Goal: Transaction & Acquisition: Purchase product/service

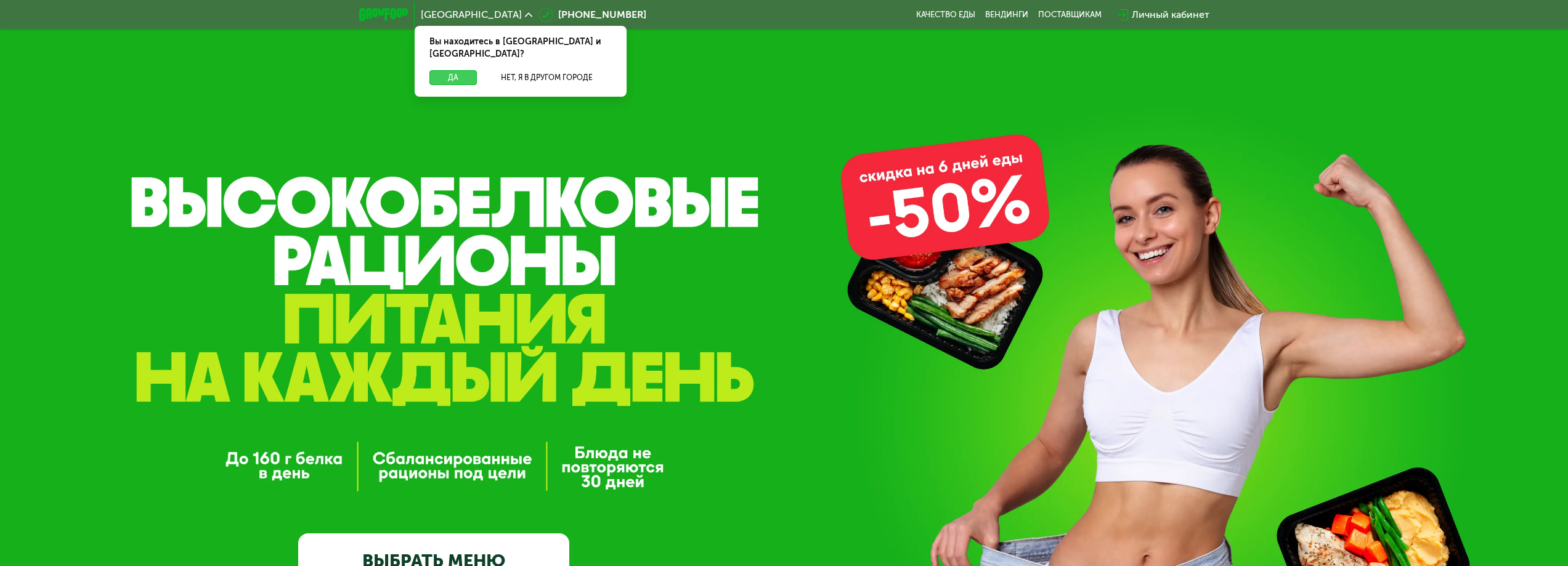
click at [448, 70] on button "Да" at bounding box center [453, 78] width 47 height 15
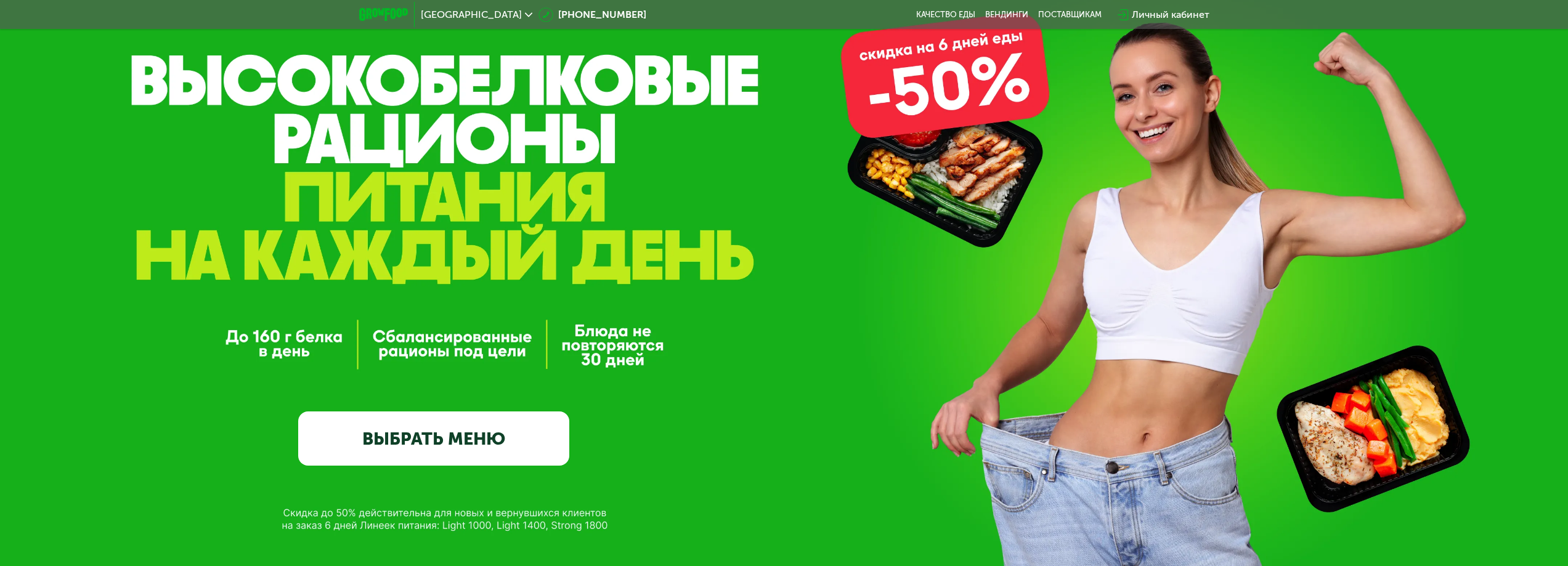
scroll to position [370, 0]
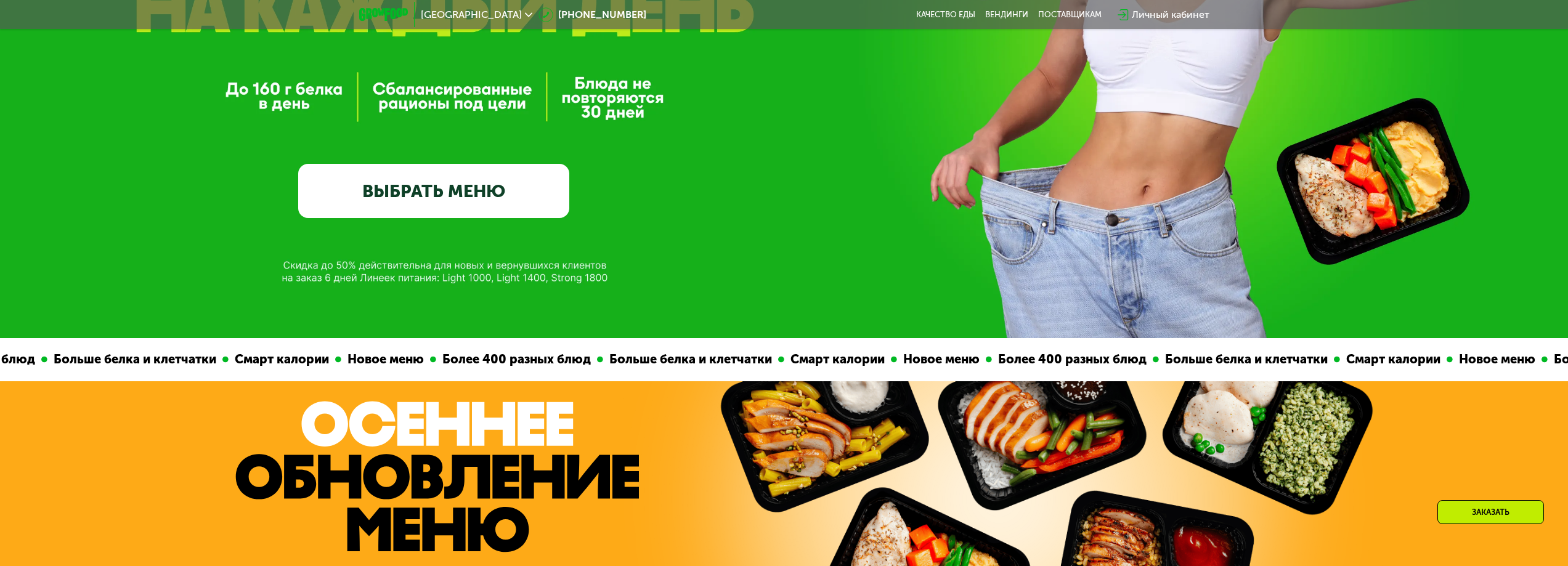
click at [423, 187] on link "ВЫБРАТЬ МЕНЮ" at bounding box center [434, 191] width 271 height 54
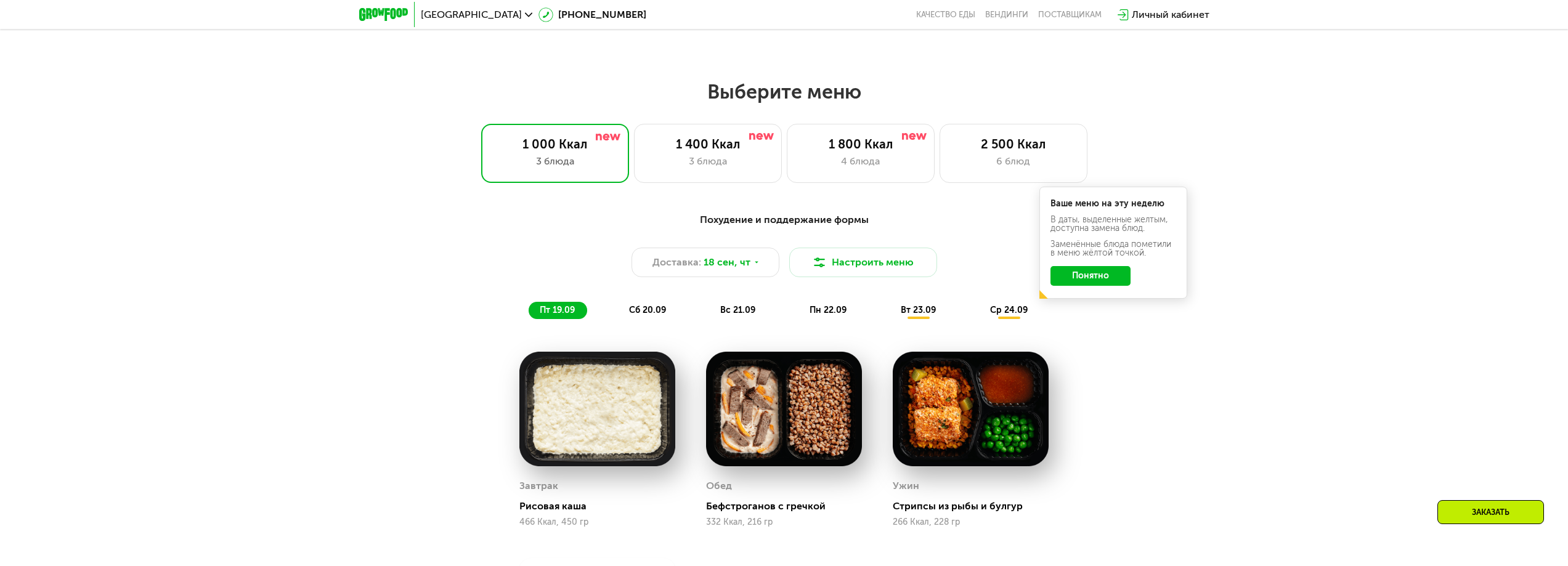
scroll to position [1282, 0]
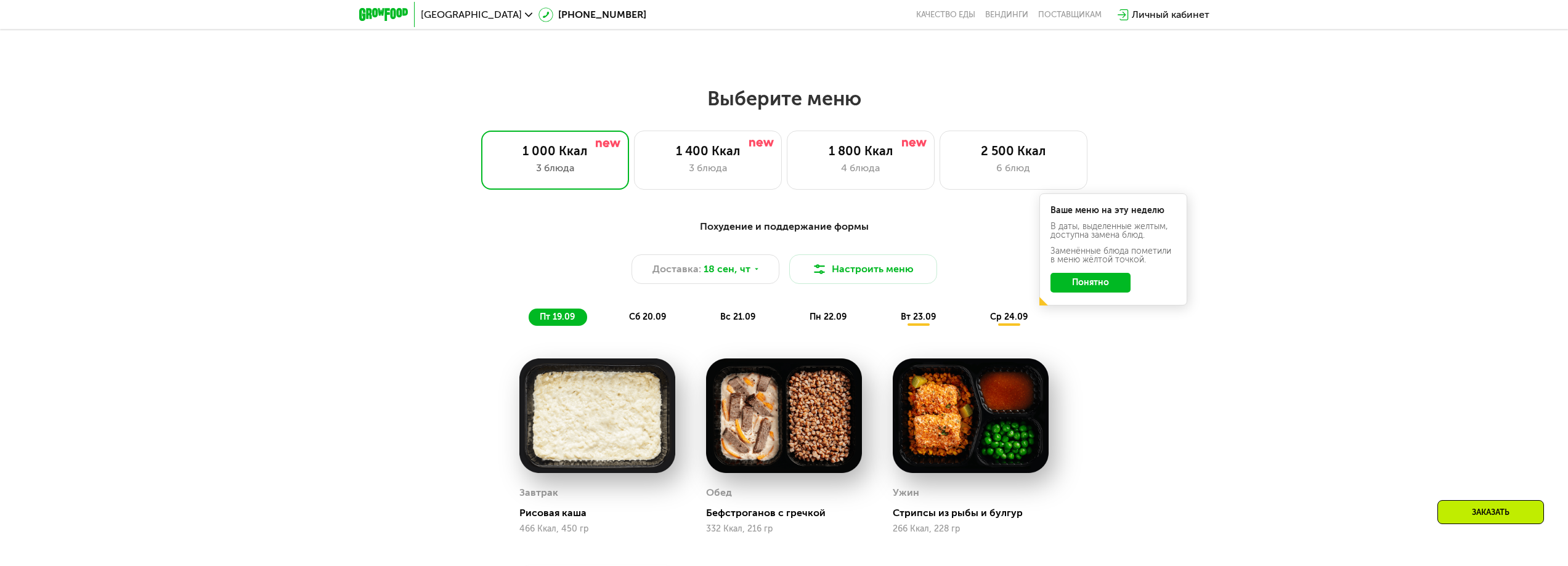
click at [649, 322] on span "сб 20.09" at bounding box center [647, 316] width 37 height 11
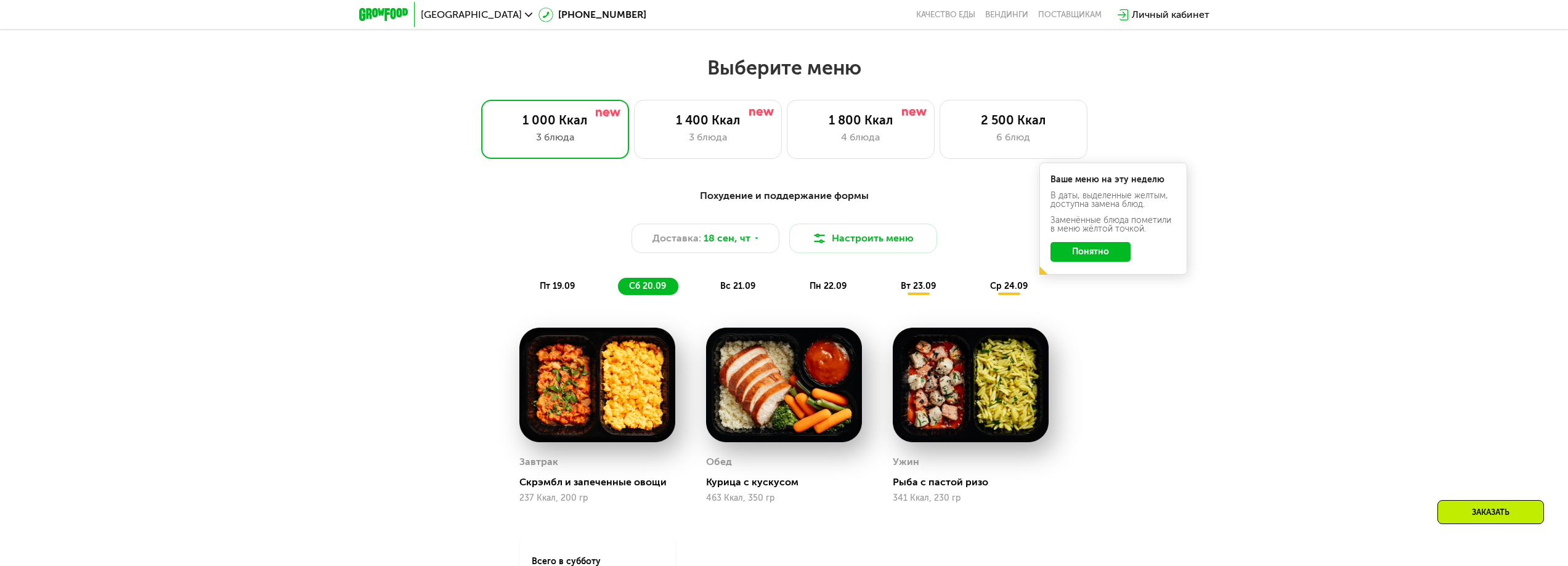
scroll to position [1344, 0]
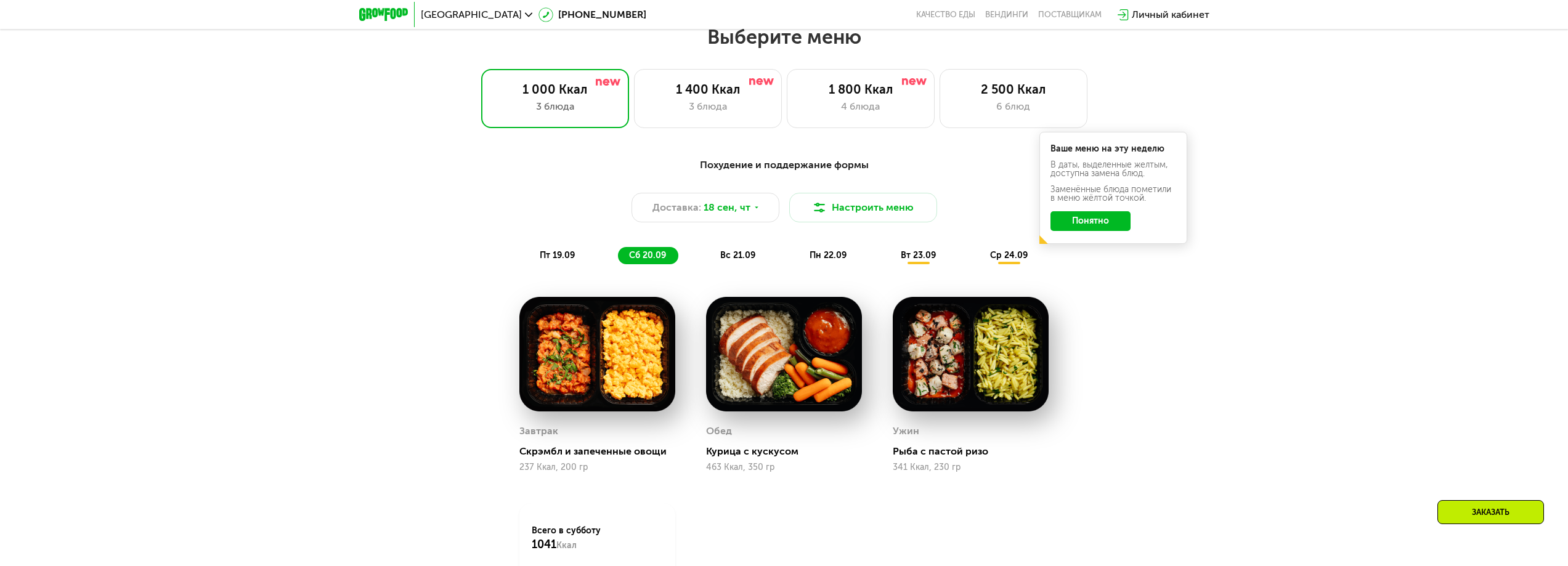
click at [736, 251] on div "вс 21.09" at bounding box center [738, 255] width 59 height 17
click at [1095, 223] on button "Понятно" at bounding box center [1090, 221] width 80 height 19
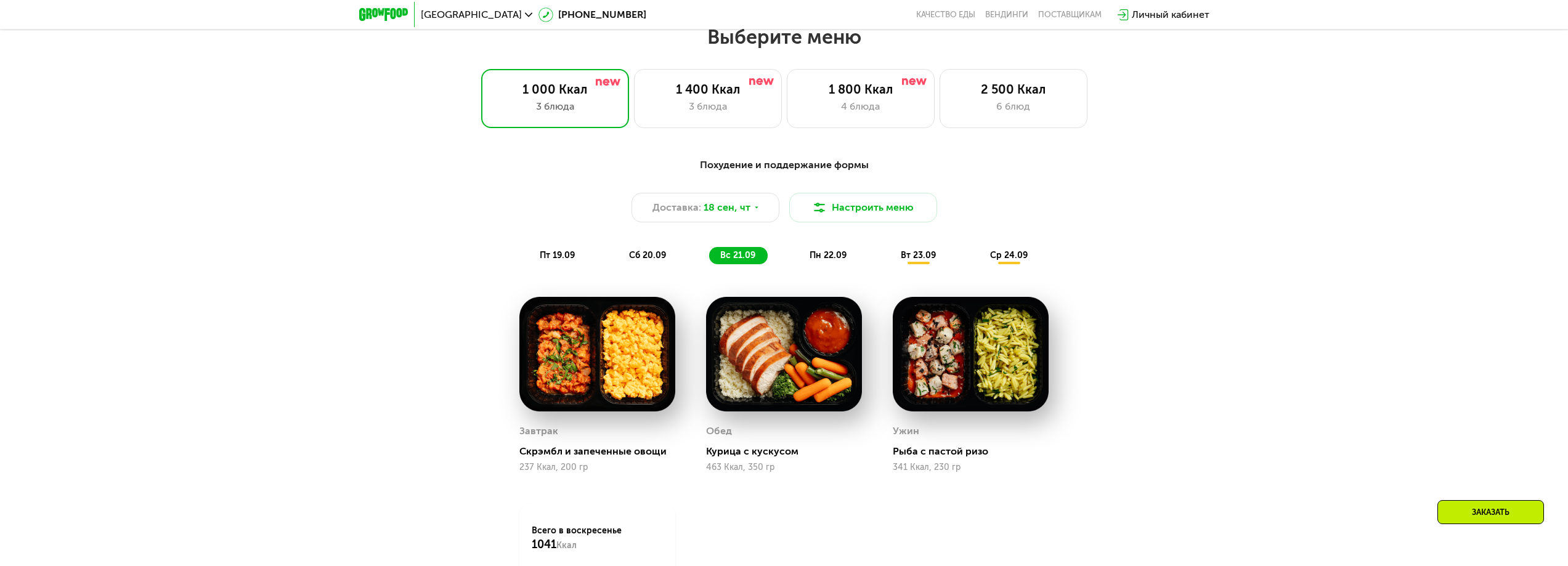
click at [824, 256] on span "пн 22.09" at bounding box center [828, 255] width 37 height 11
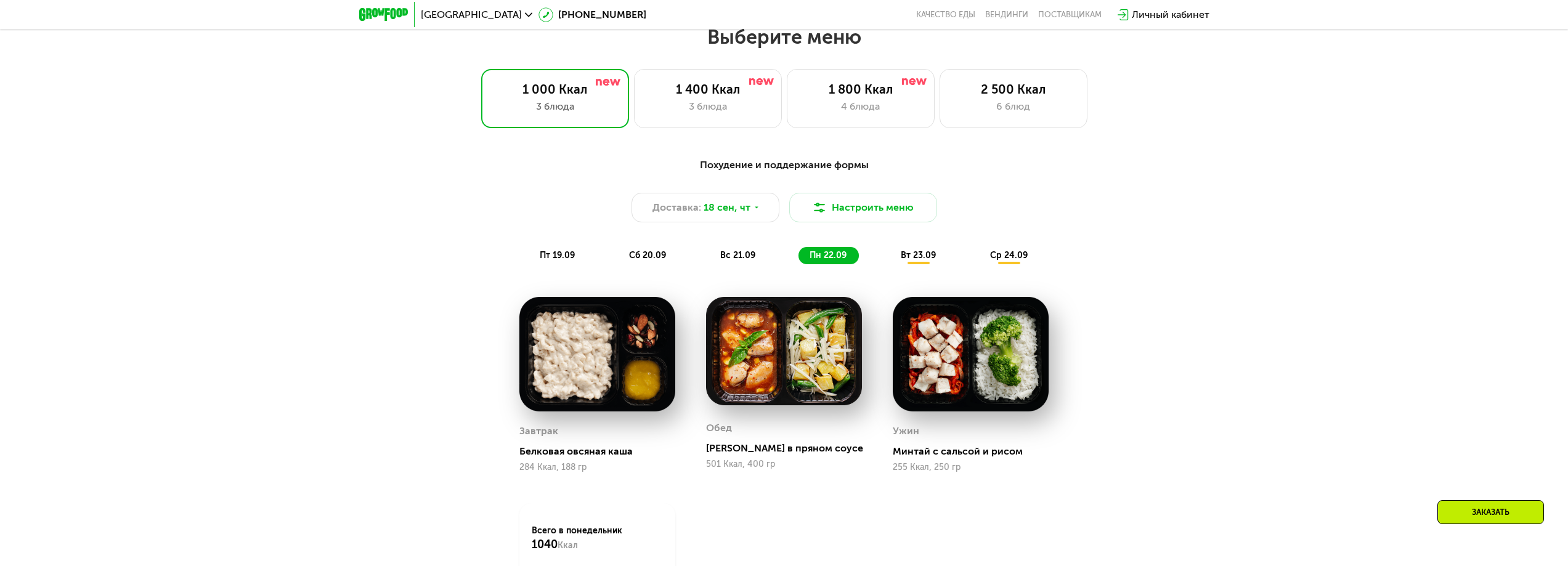
click at [905, 260] on span "вт 23.09" at bounding box center [919, 255] width 35 height 11
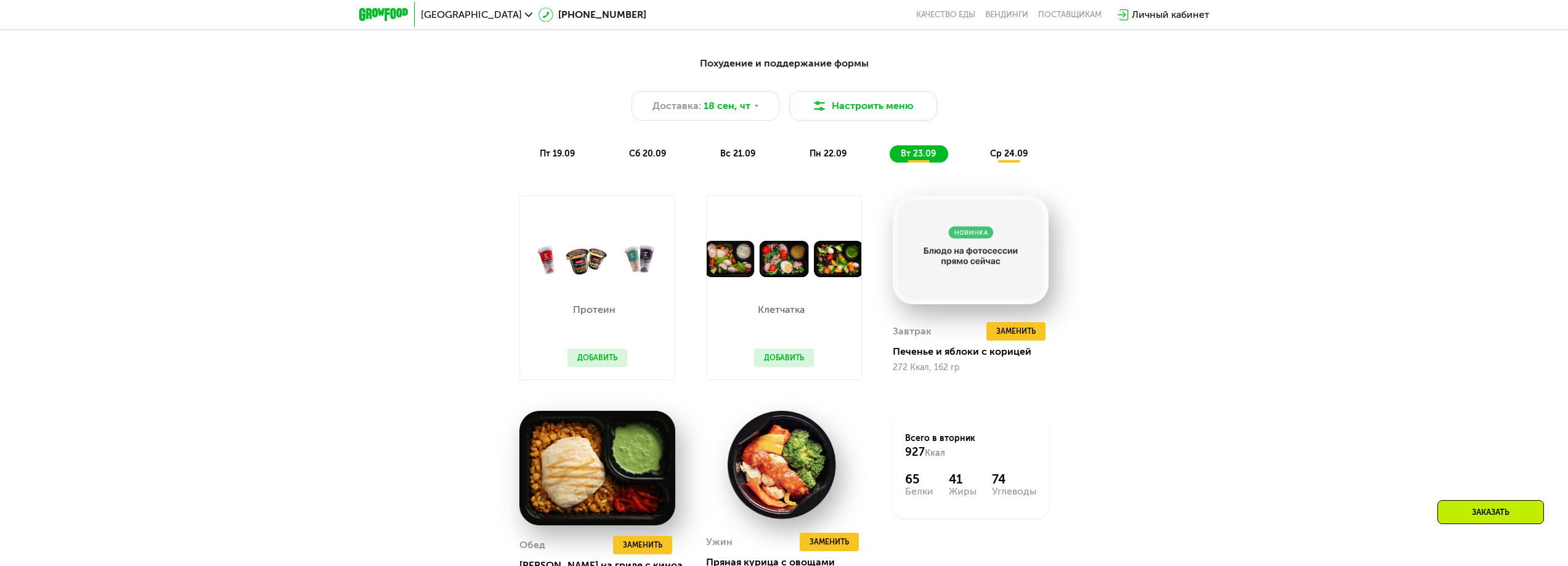
scroll to position [1528, 0]
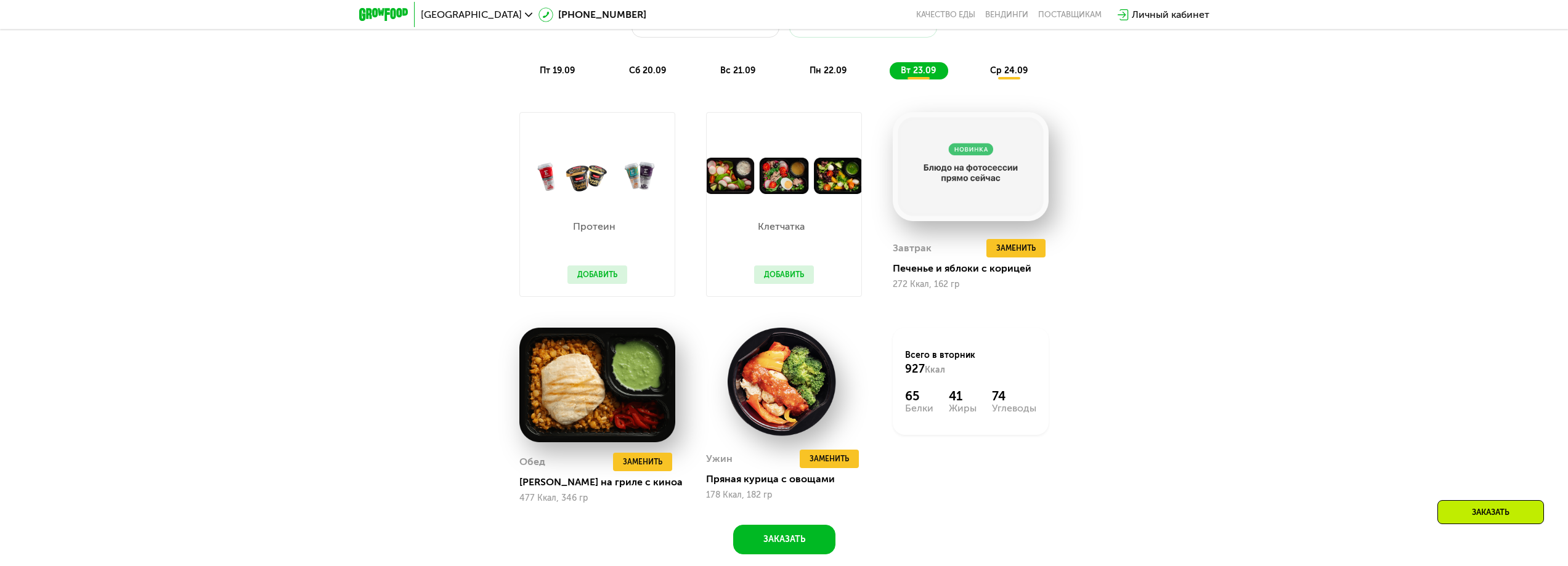
click at [461, 248] on div "Похудение и поддержание формы Доставка: 18 сен, чт Настроить меню пт 19.09 сб 2…" at bounding box center [784, 260] width 759 height 589
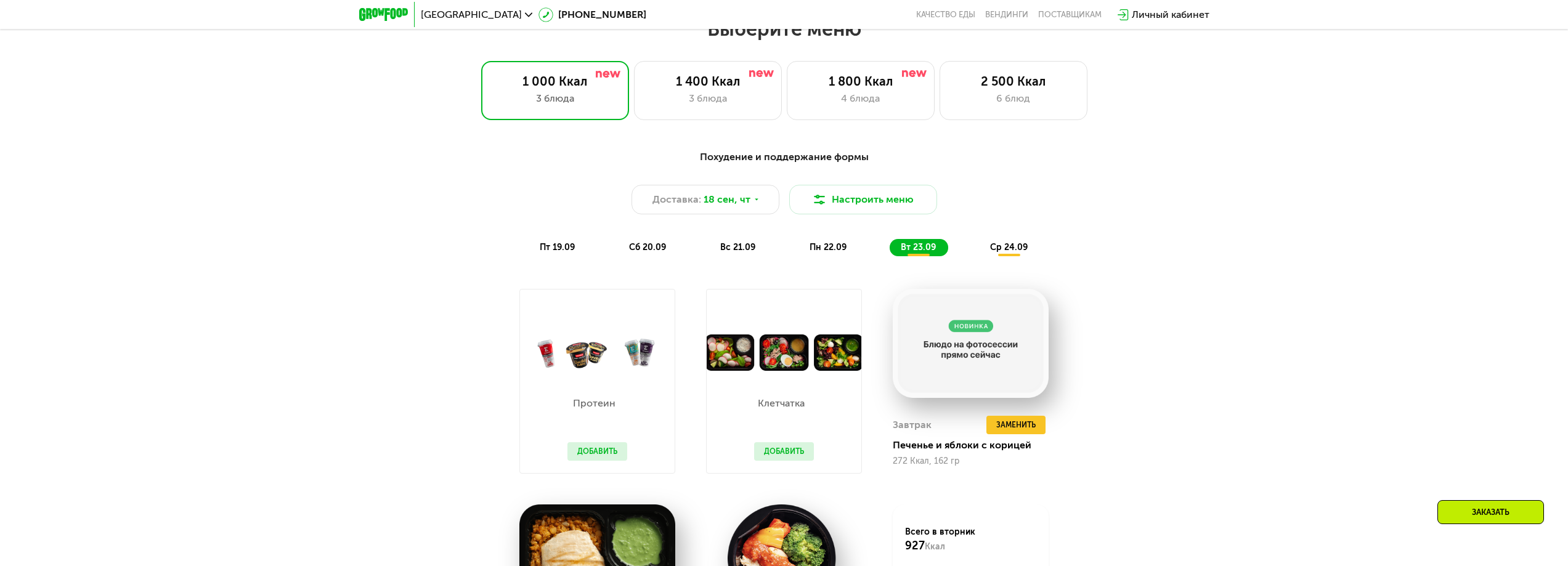
scroll to position [1344, 0]
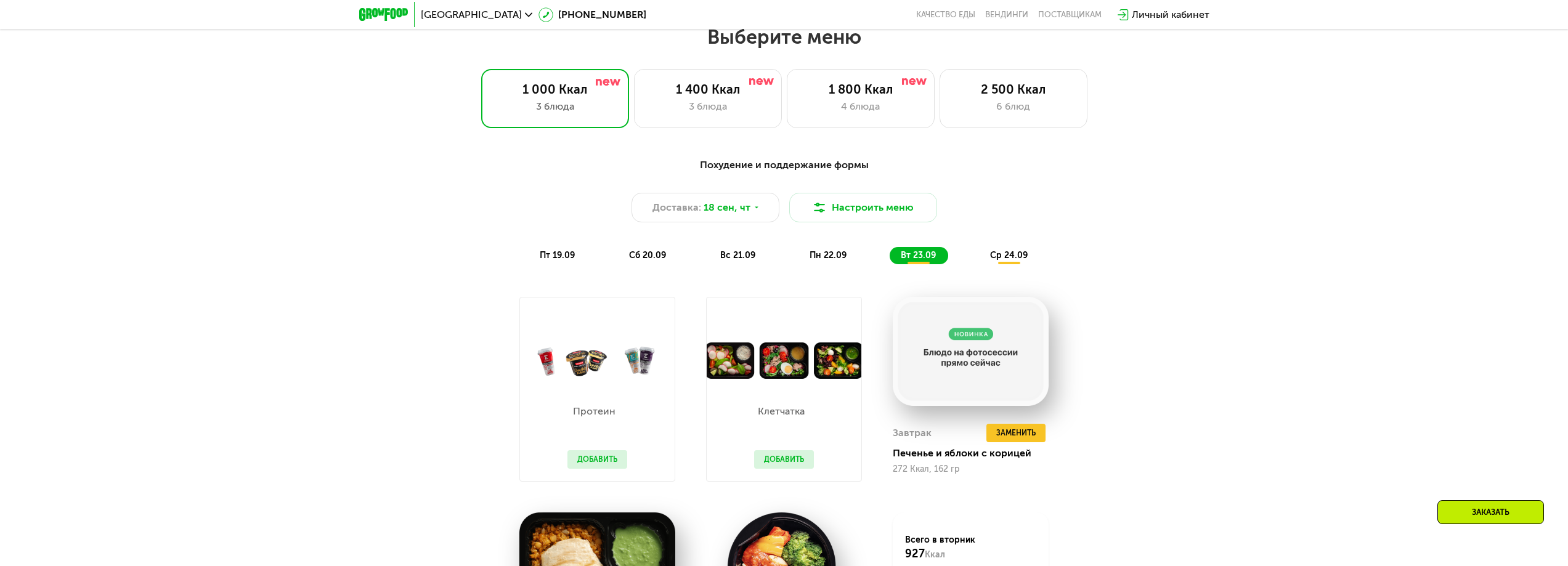
click at [841, 256] on span "пн 22.09" at bounding box center [828, 255] width 37 height 11
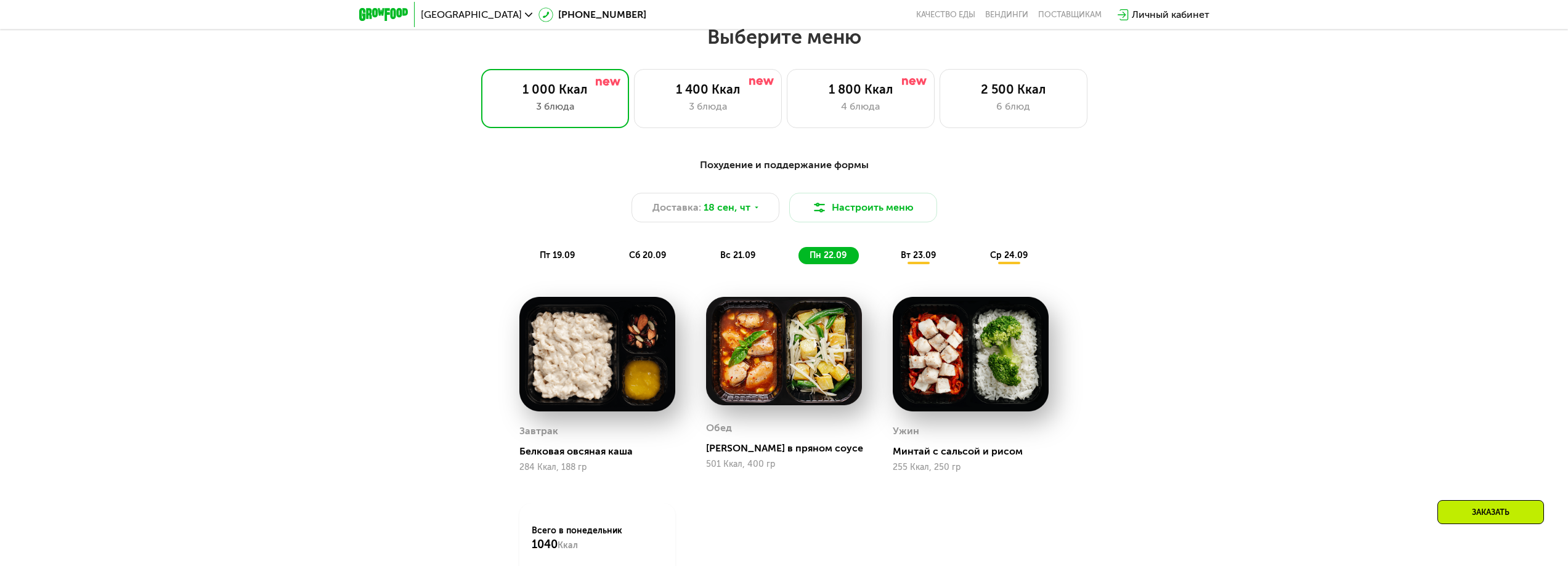
click at [927, 253] on div "вт 23.09" at bounding box center [919, 255] width 59 height 17
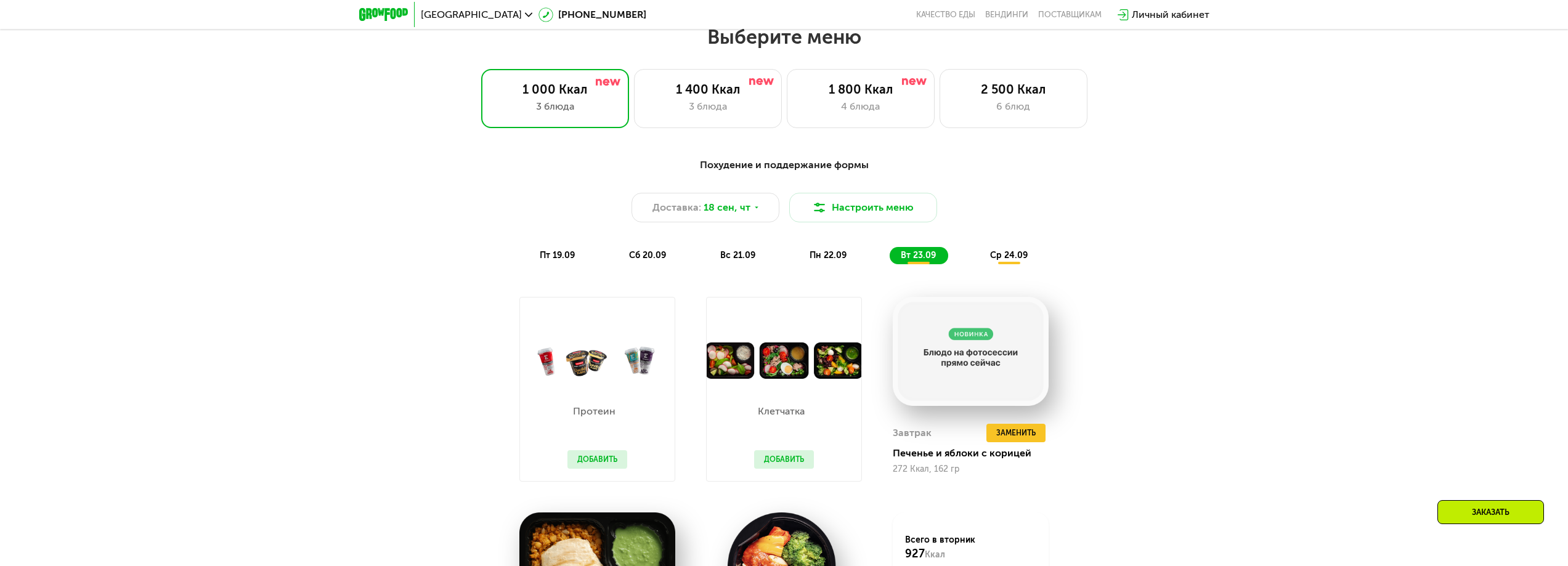
click at [999, 258] on span "ср 24.09" at bounding box center [1009, 255] width 38 height 11
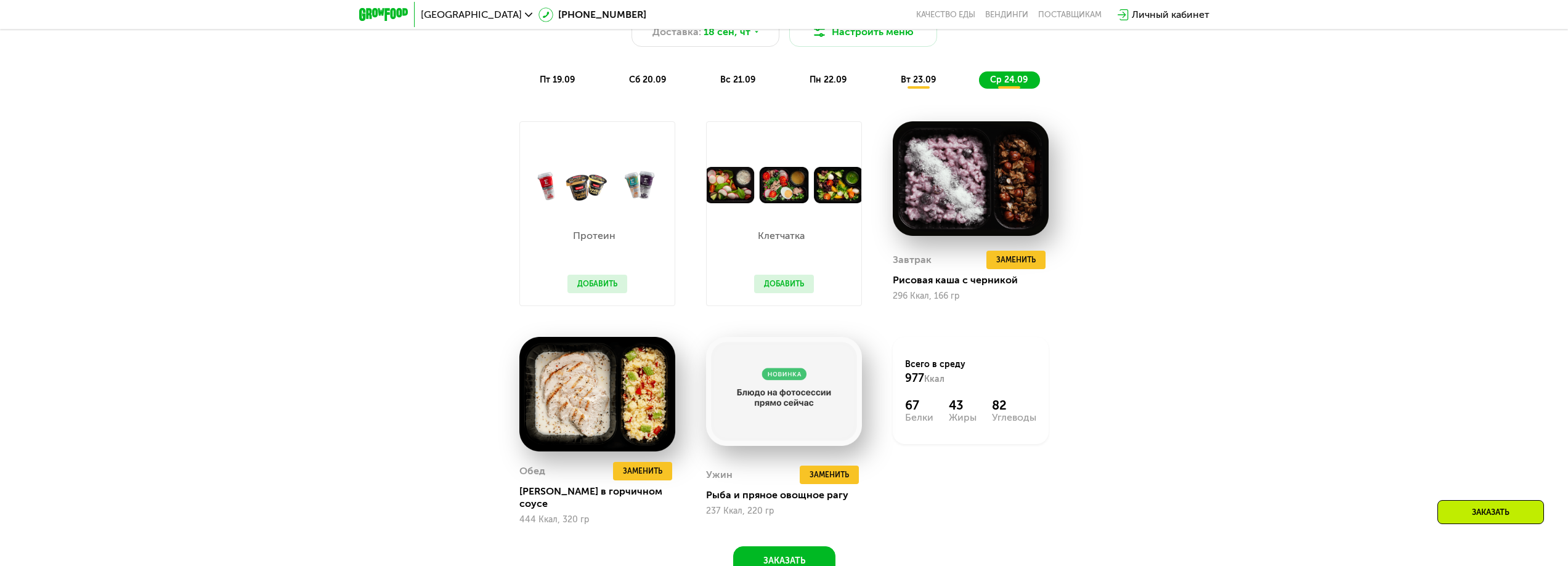
scroll to position [1528, 0]
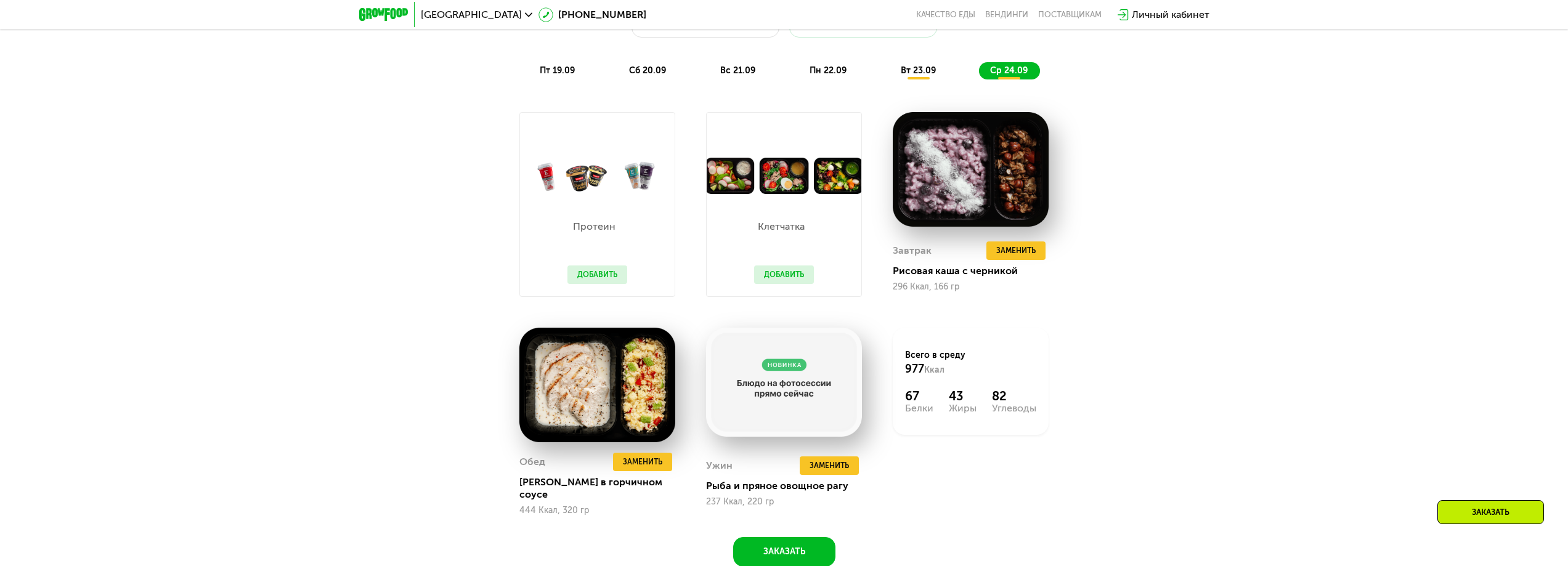
click at [785, 275] on button "Добавить" at bounding box center [784, 274] width 60 height 18
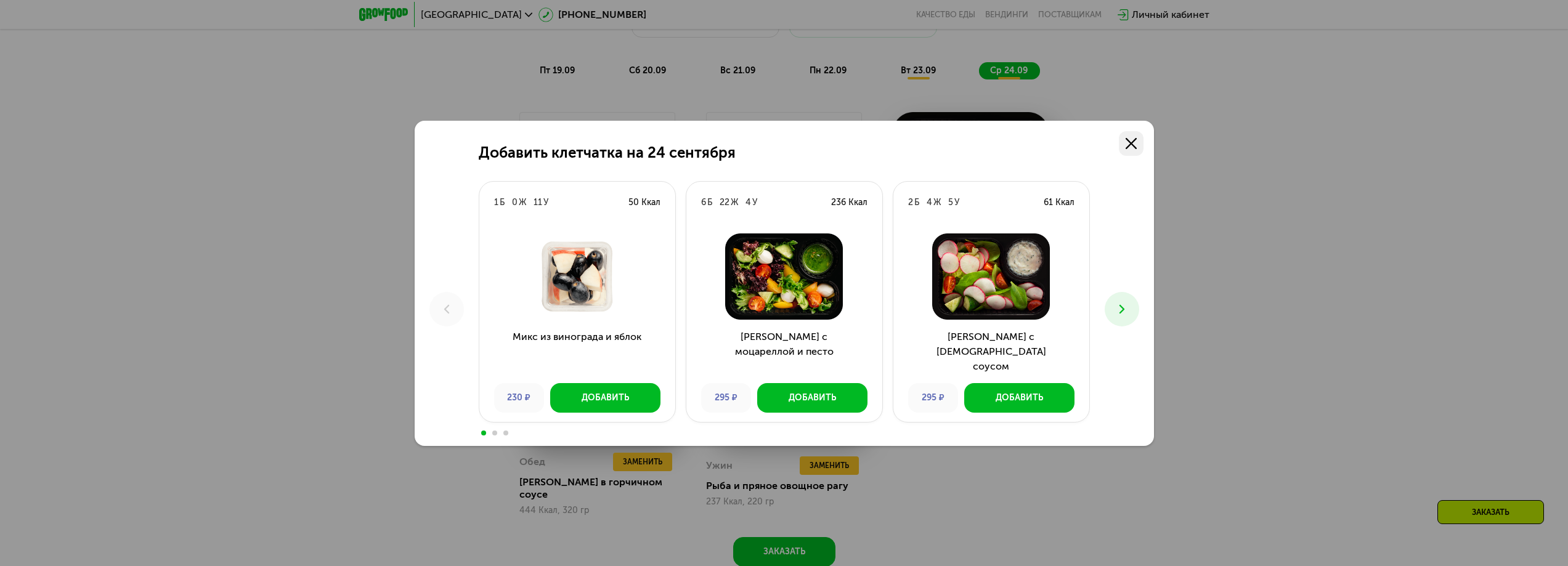
click at [1137, 136] on link at bounding box center [1131, 143] width 25 height 25
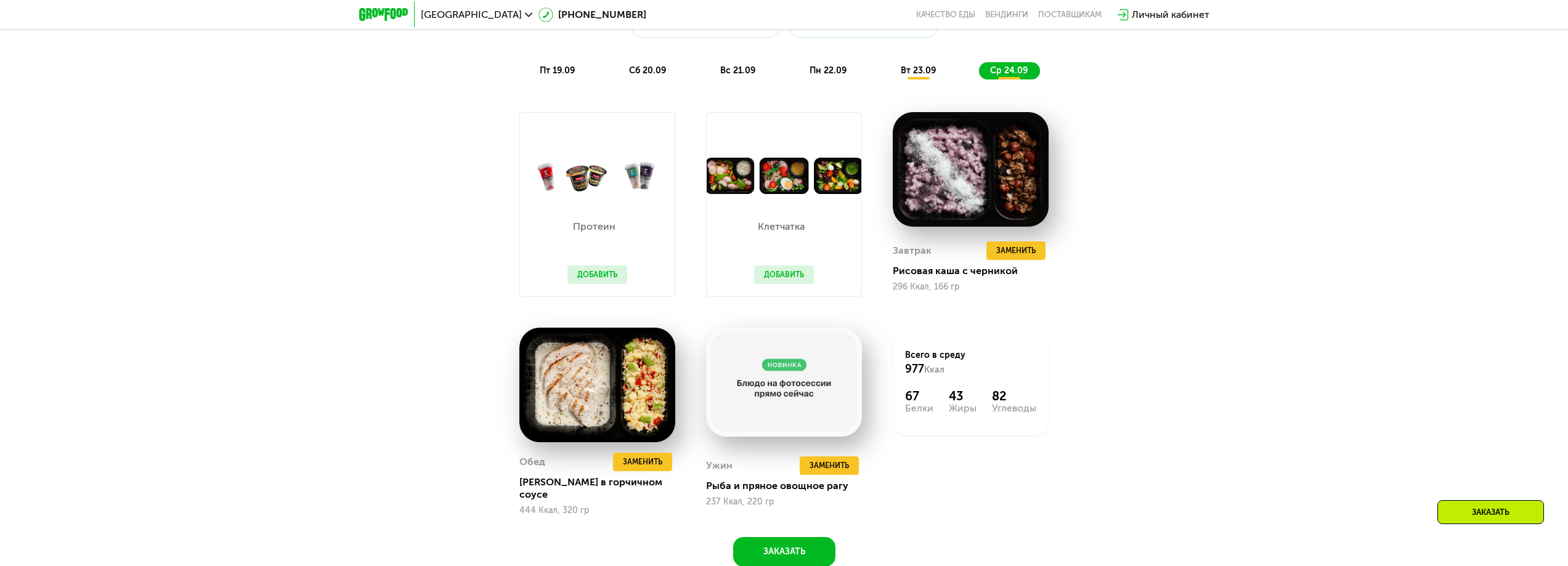
click at [591, 199] on div "Протеин Добавить" at bounding box center [597, 245] width 84 height 103
click at [598, 282] on button "Добавить" at bounding box center [597, 274] width 60 height 18
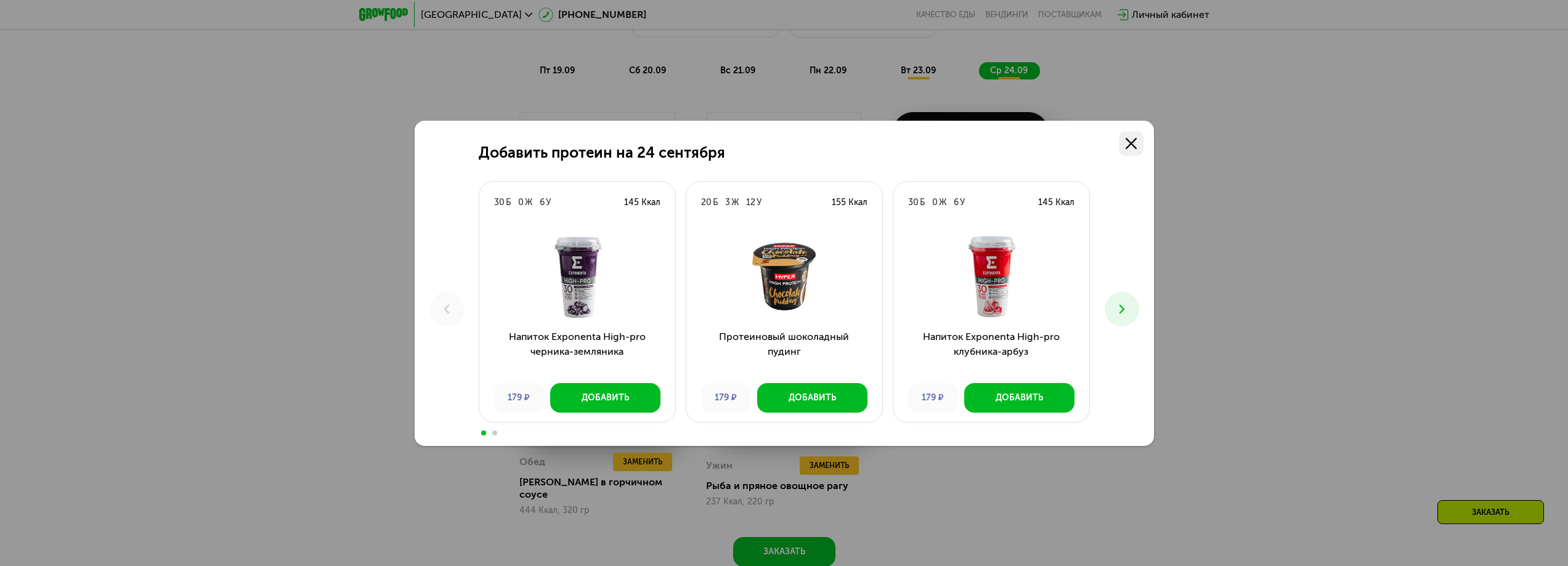
click at [1128, 147] on use at bounding box center [1131, 143] width 11 height 11
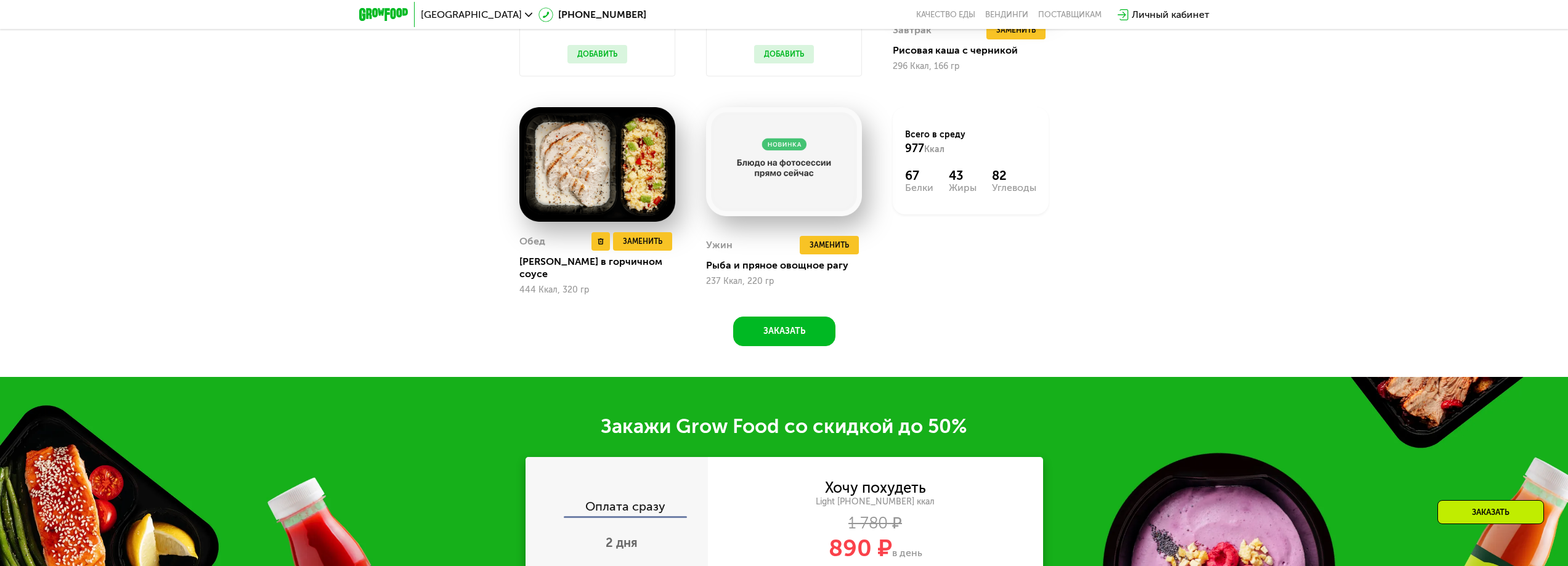
scroll to position [1775, 0]
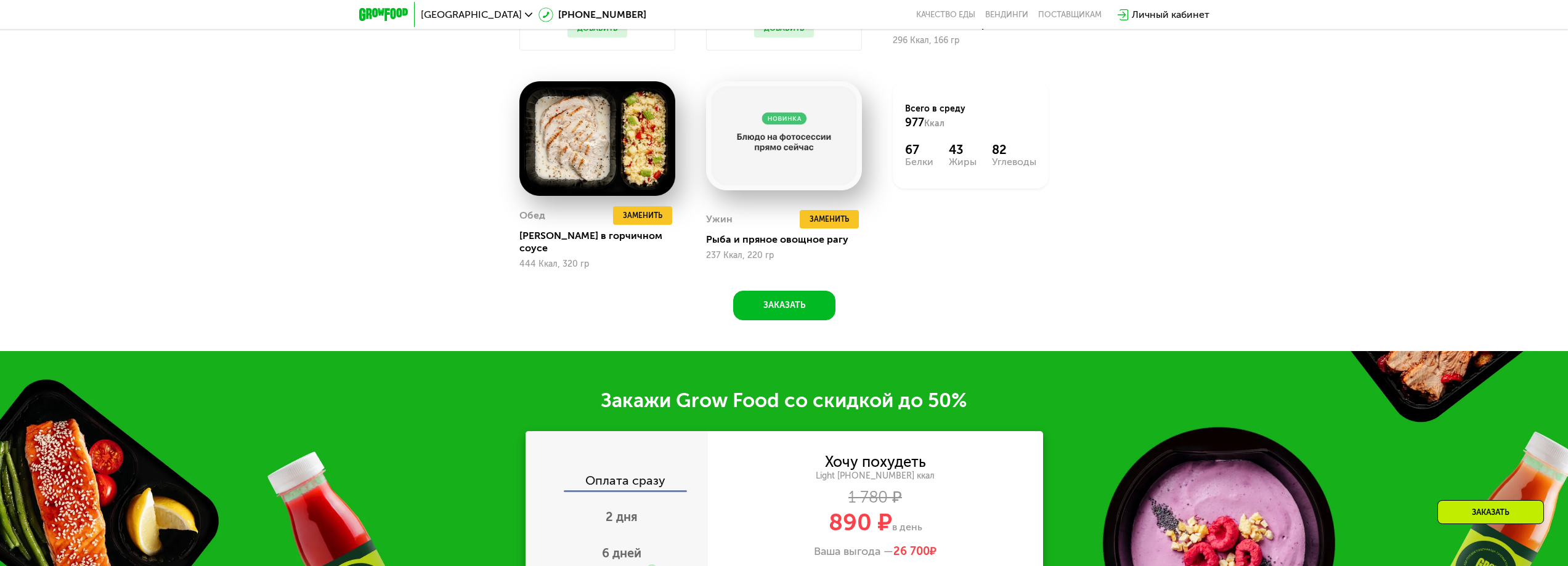
click at [960, 262] on div "Всего в среду 977 Ккал 67 Белки 43 Жиры 82 Углеводы" at bounding box center [970, 175] width 187 height 219
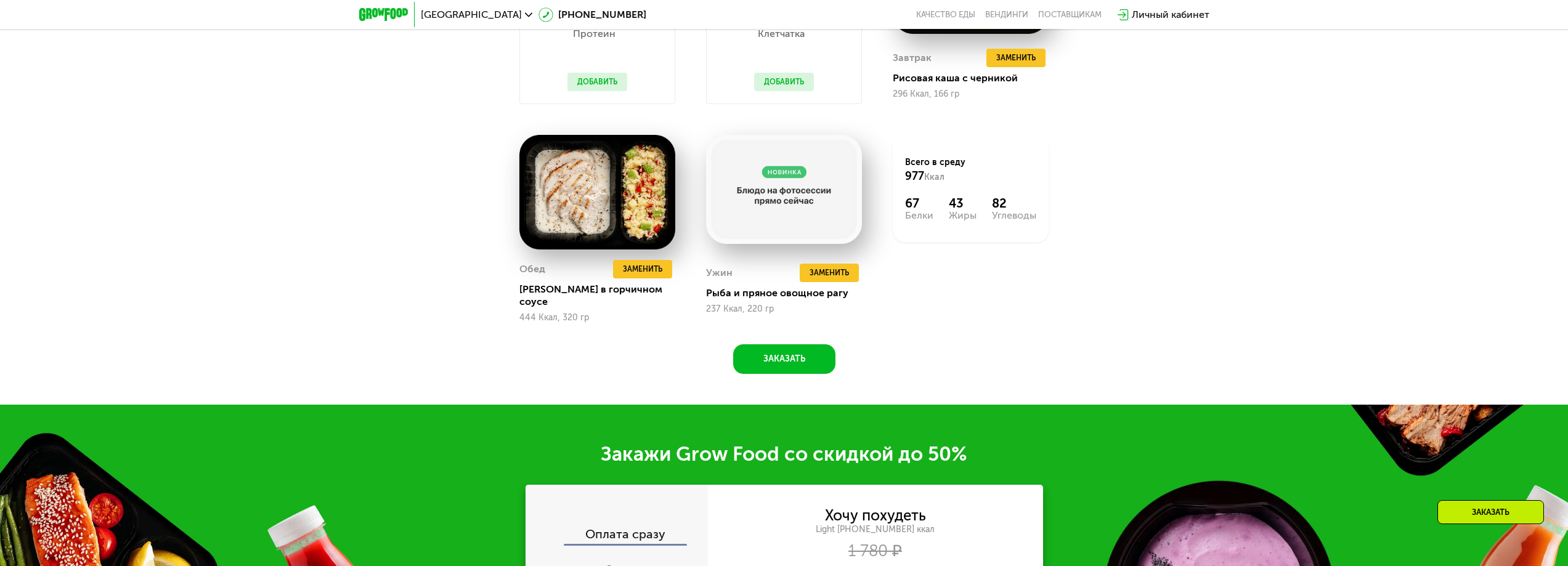
scroll to position [1528, 0]
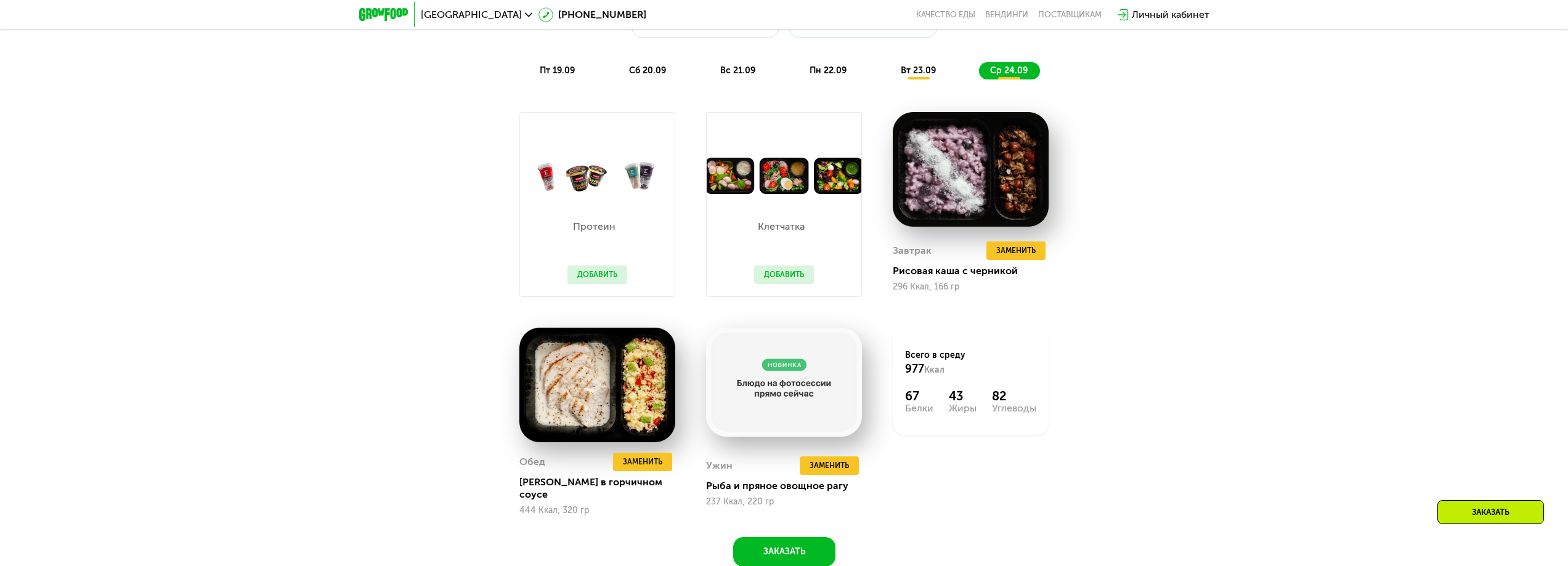
click at [568, 75] on span "пт 19.09" at bounding box center [557, 70] width 35 height 11
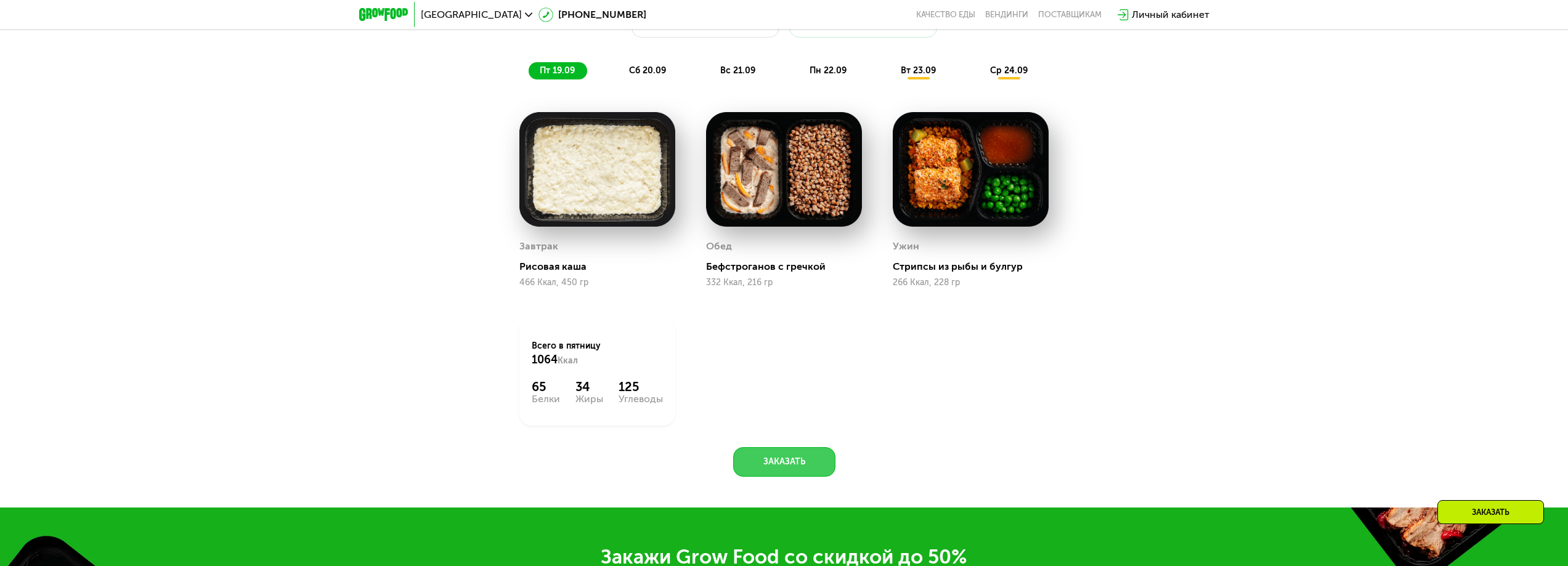
click at [780, 462] on button "Заказать" at bounding box center [784, 462] width 103 height 30
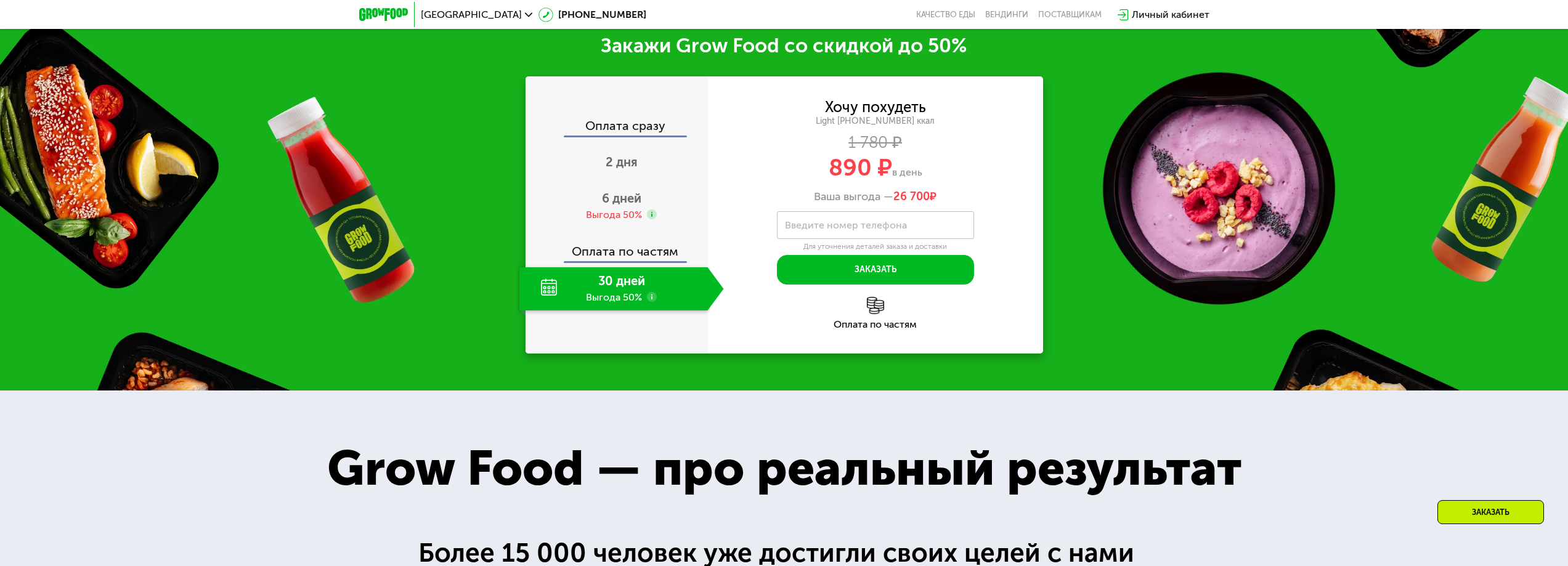
scroll to position [2040, 0]
click at [625, 199] on span "6 дней" at bounding box center [622, 198] width 40 height 15
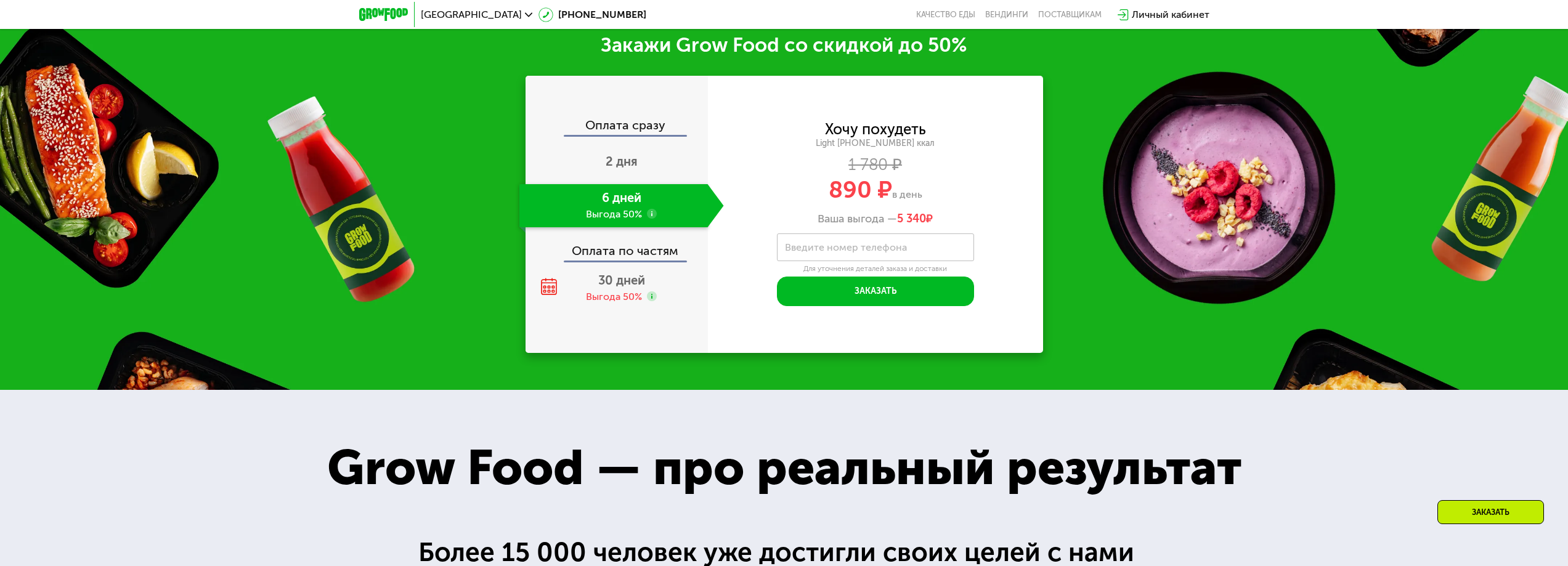
click at [651, 215] on use at bounding box center [652, 214] width 10 height 10
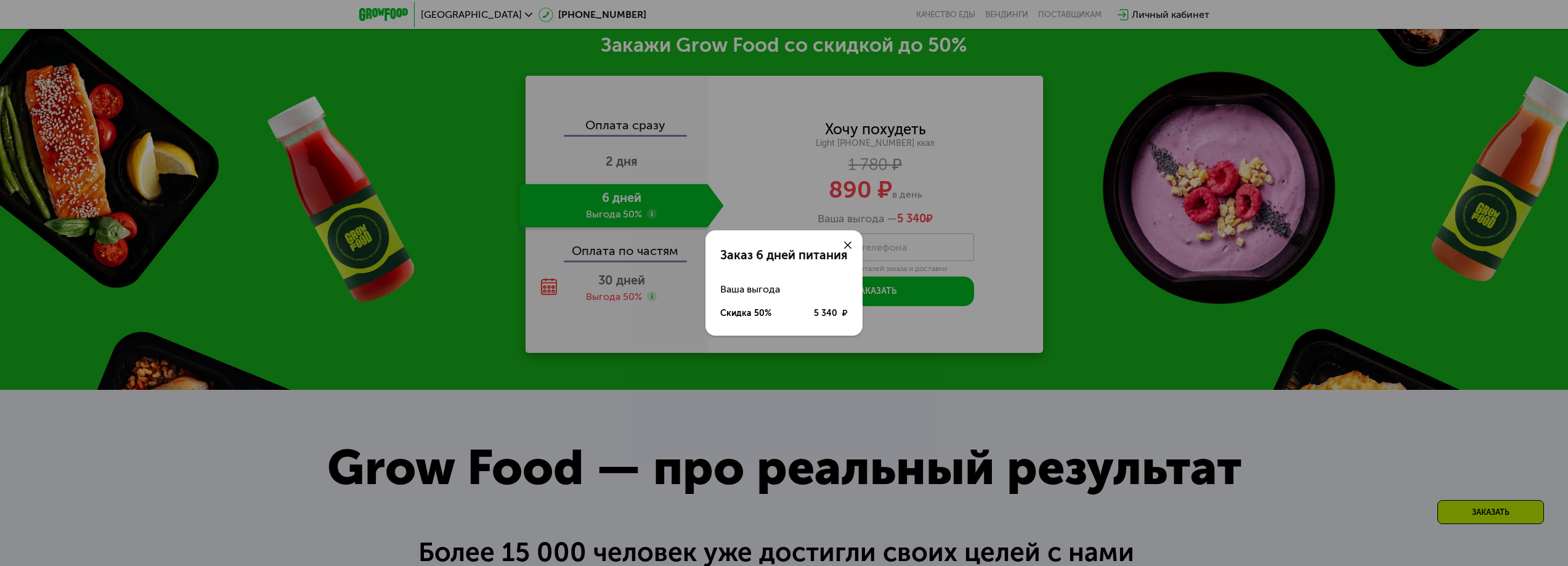
click at [850, 241] on div at bounding box center [848, 245] width 30 height 30
click at [846, 245] on icon at bounding box center [848, 245] width 8 height 8
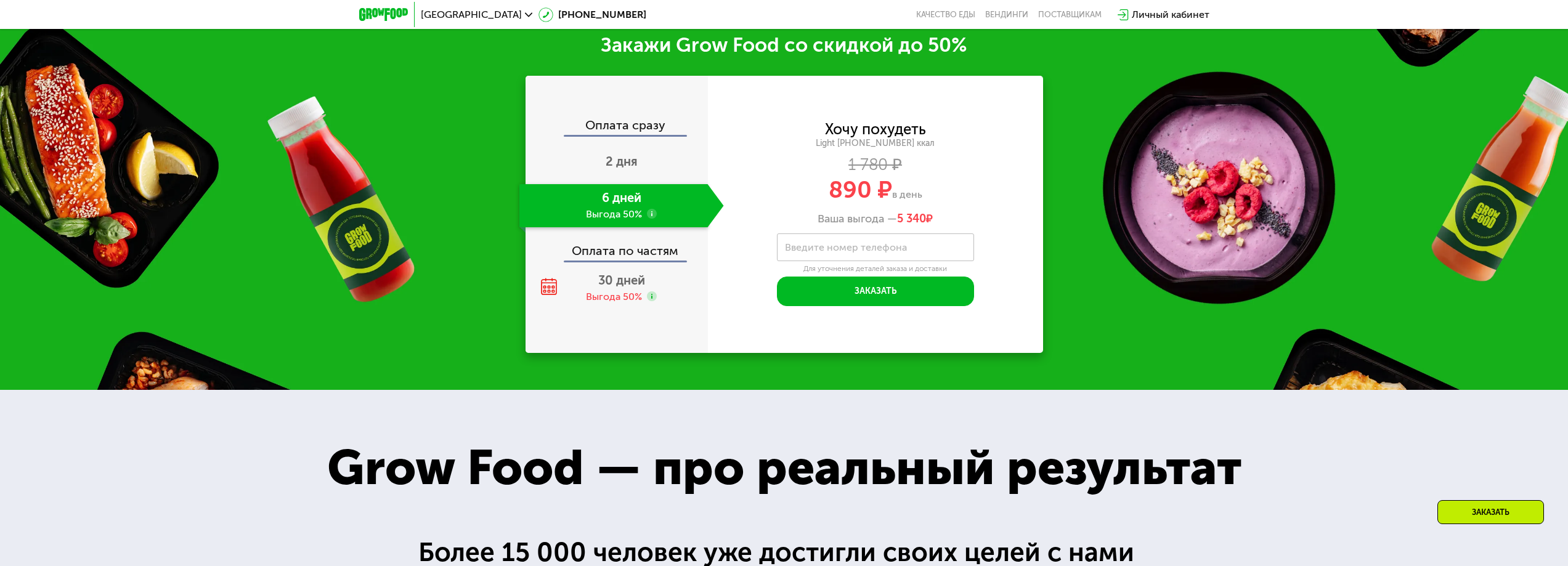
click at [651, 219] on use at bounding box center [652, 214] width 10 height 10
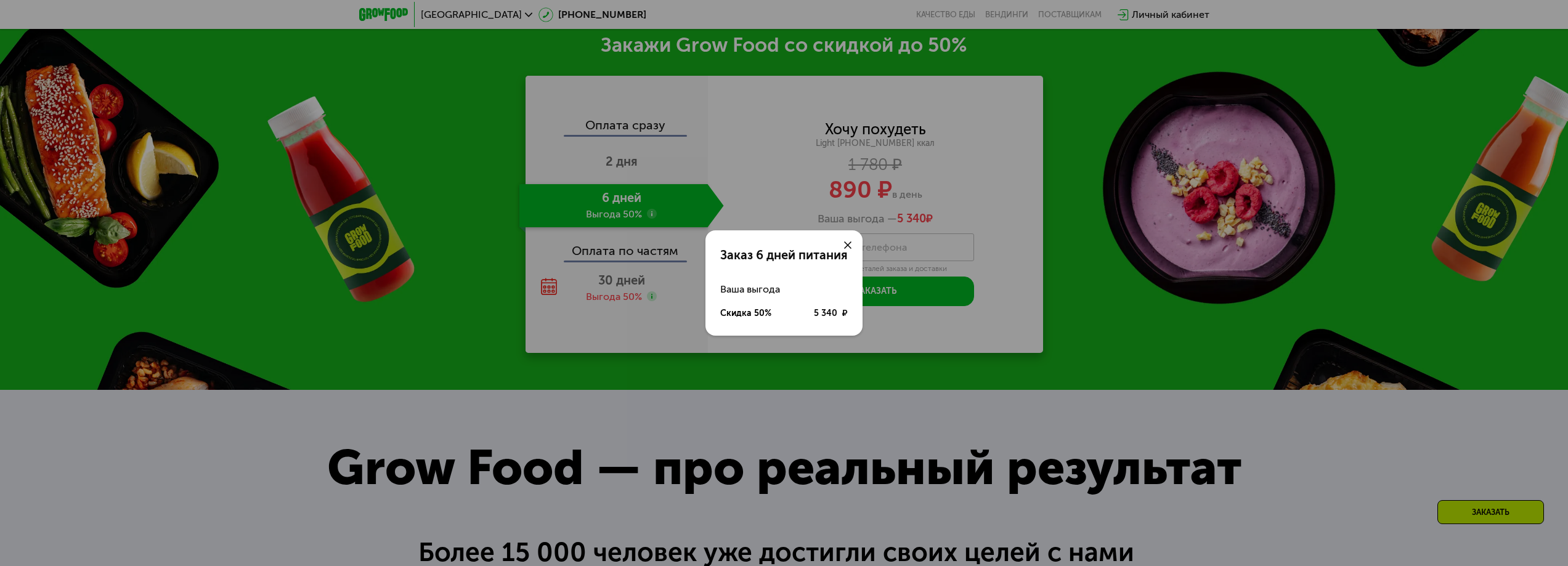
click at [847, 244] on use at bounding box center [848, 245] width 8 height 8
